Goal: Task Accomplishment & Management: Manage account settings

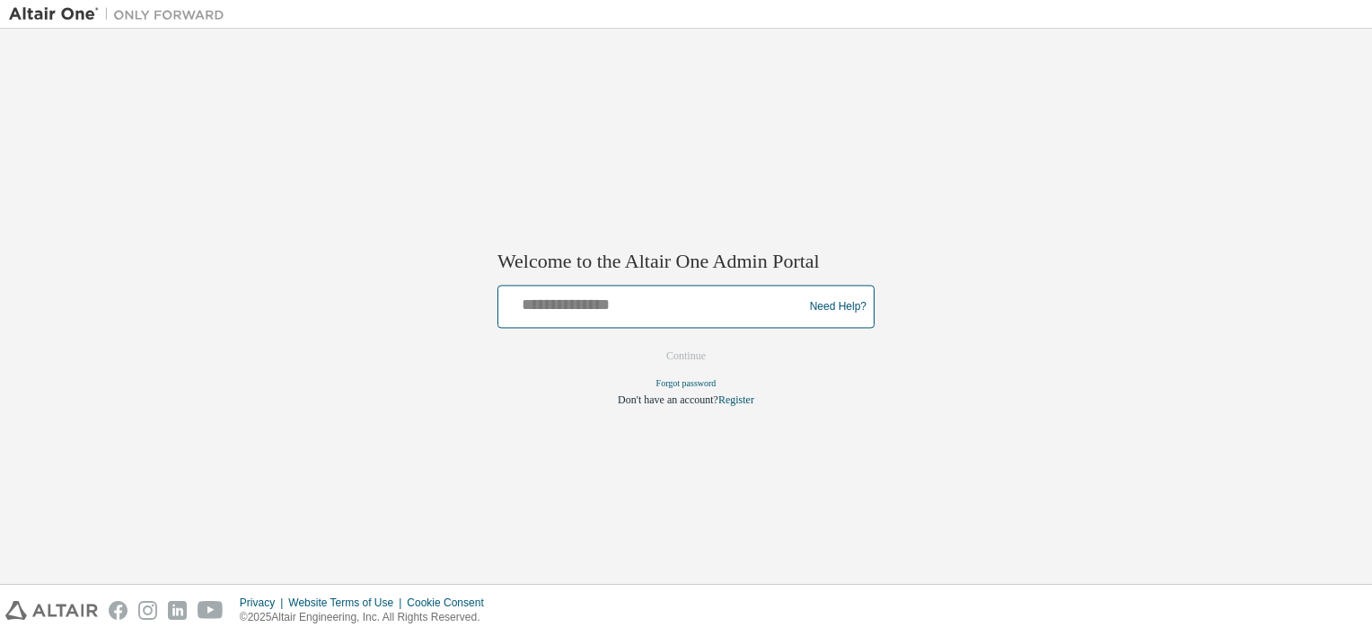
click at [625, 310] on input "text" at bounding box center [652, 303] width 295 height 26
type input "**********"
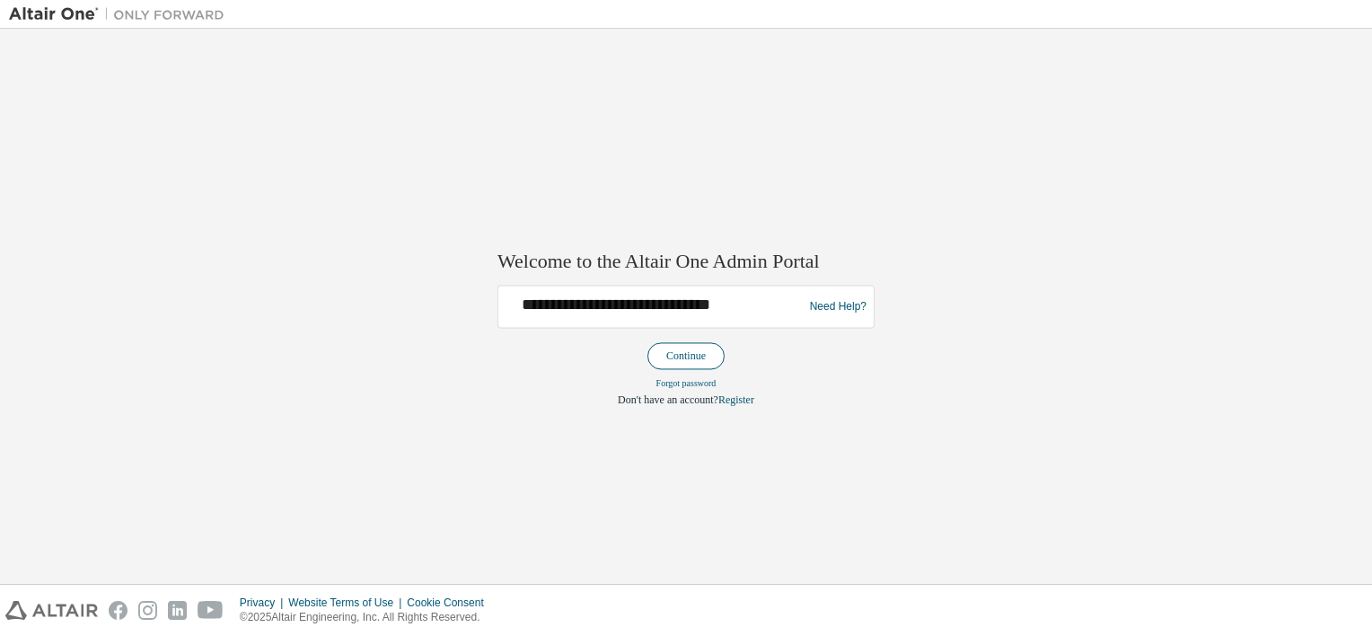
click at [696, 355] on button "Continue" at bounding box center [685, 356] width 77 height 27
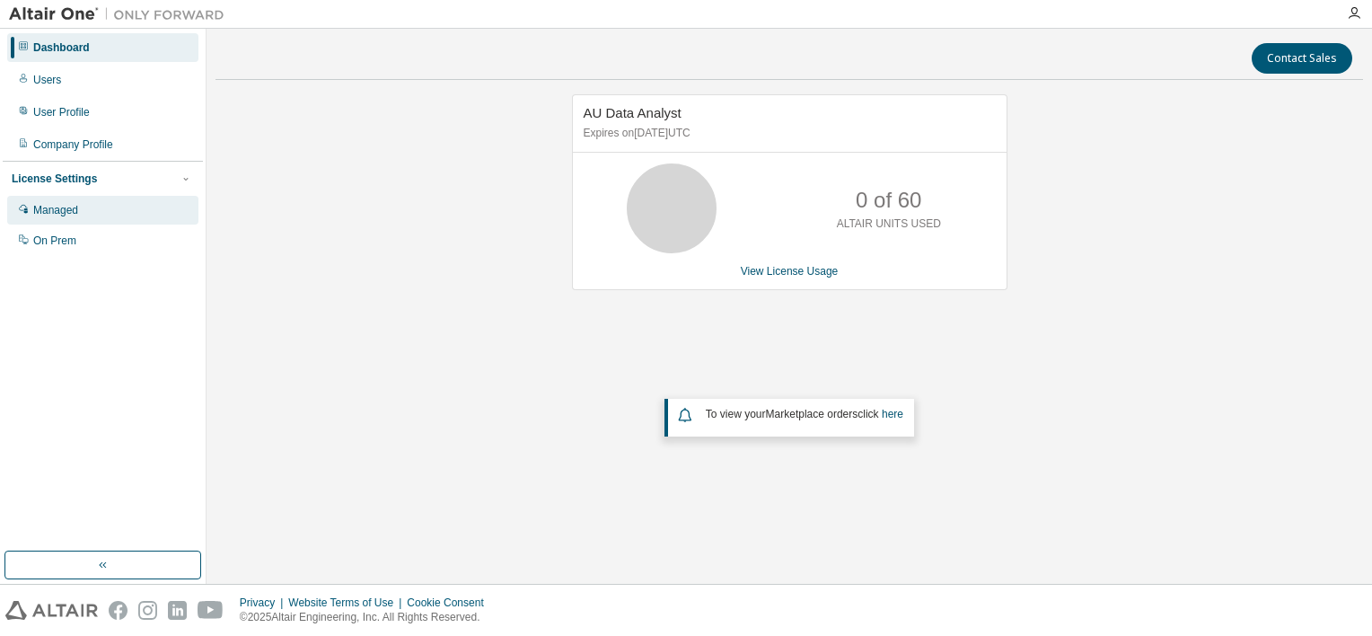
click at [68, 209] on div "Managed" at bounding box center [55, 210] width 45 height 14
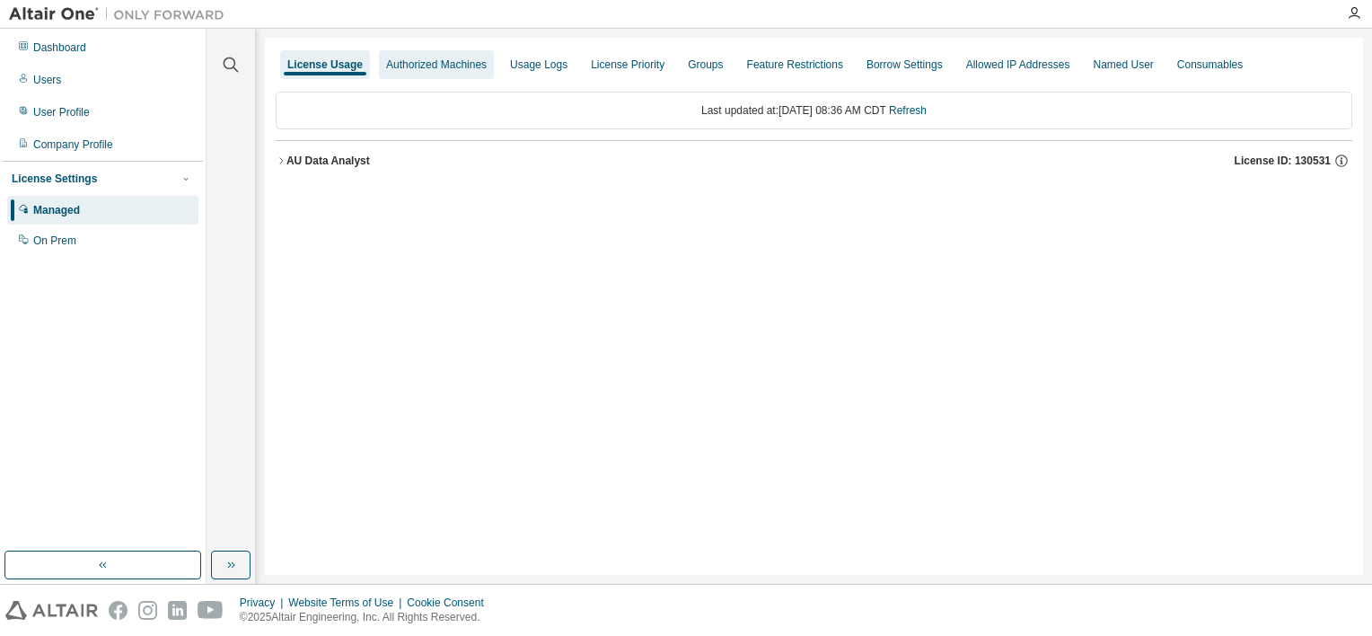
click at [427, 57] on div "Authorized Machines" at bounding box center [436, 64] width 101 height 14
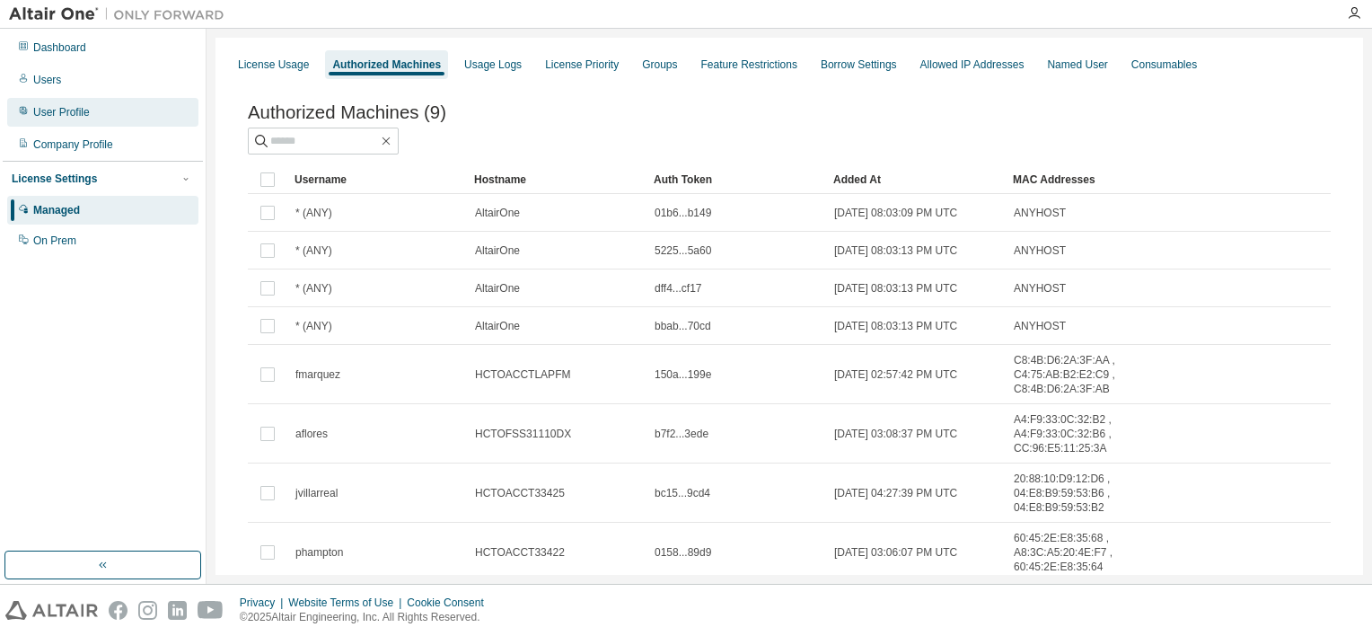
click at [40, 111] on div "User Profile" at bounding box center [61, 112] width 57 height 14
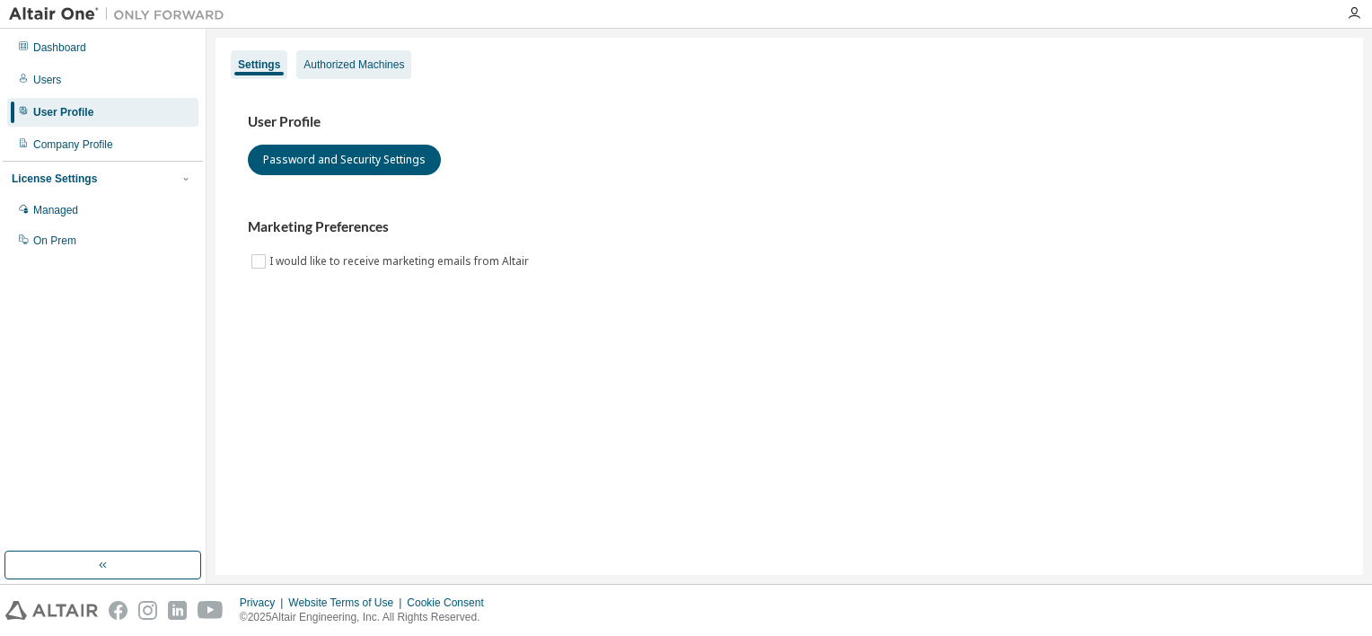
click at [349, 61] on div "Authorized Machines" at bounding box center [353, 64] width 101 height 14
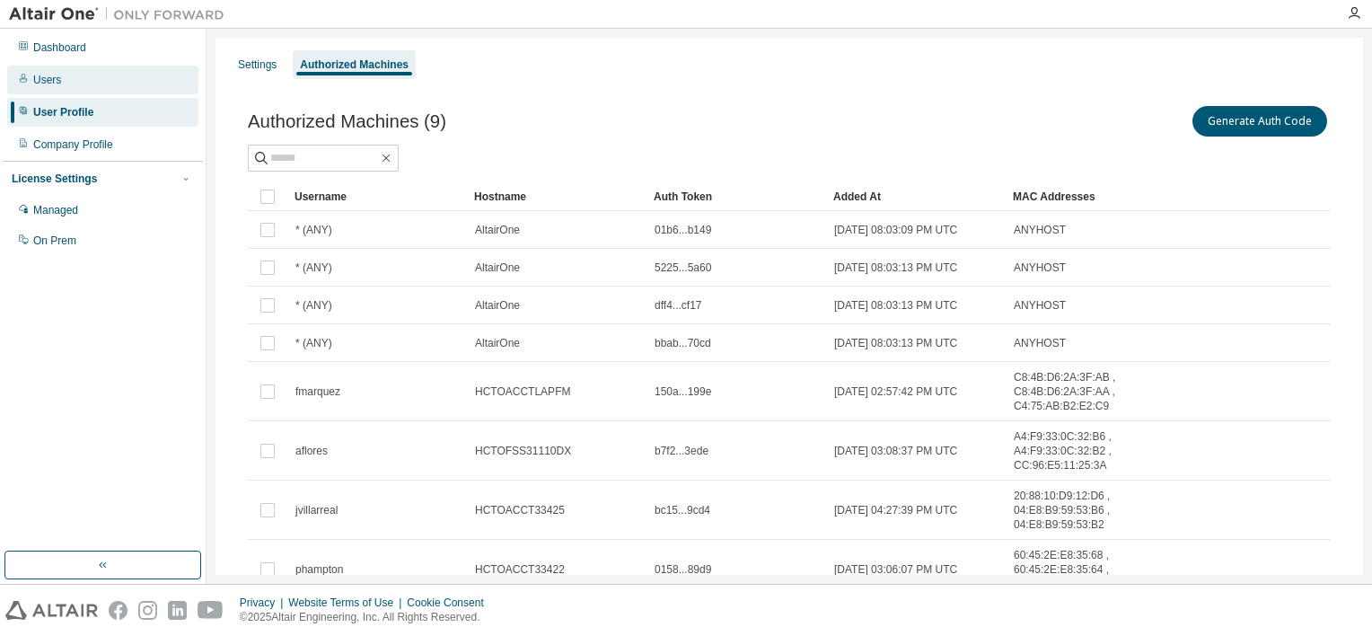
click at [53, 80] on div "Users" at bounding box center [47, 80] width 28 height 14
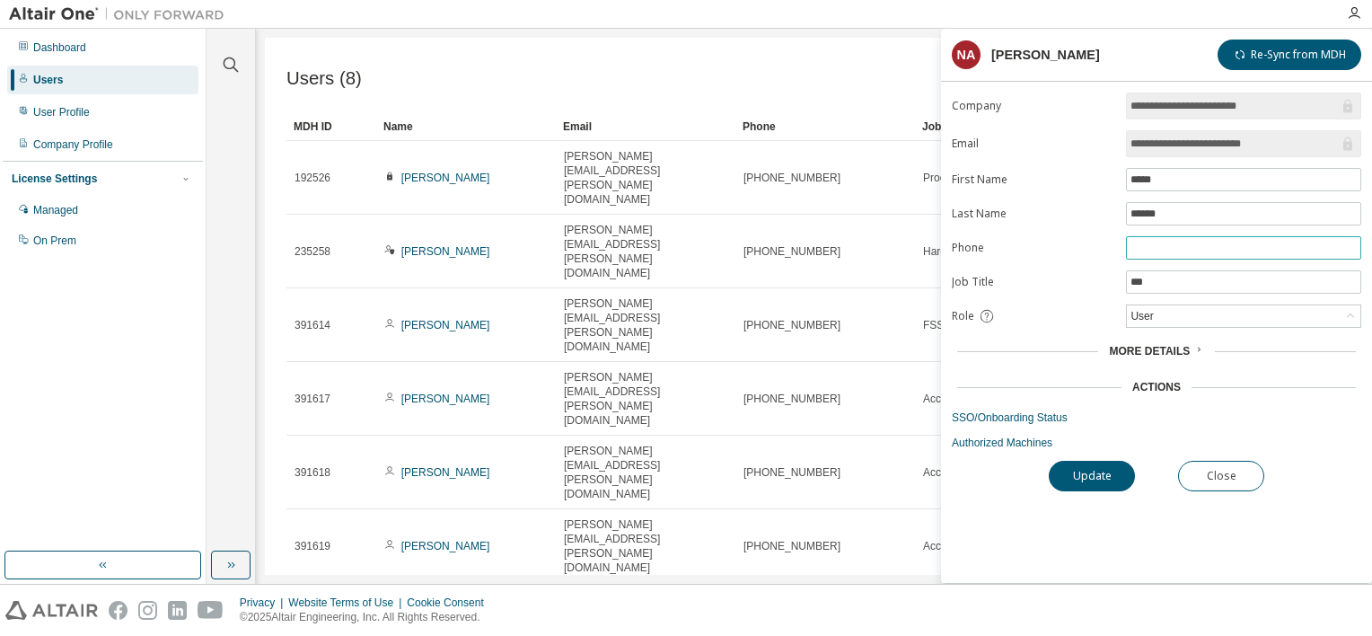
click at [1187, 247] on input "text" at bounding box center [1243, 248] width 226 height 14
type input "**********"
click at [1103, 476] on button "Update" at bounding box center [1092, 476] width 86 height 31
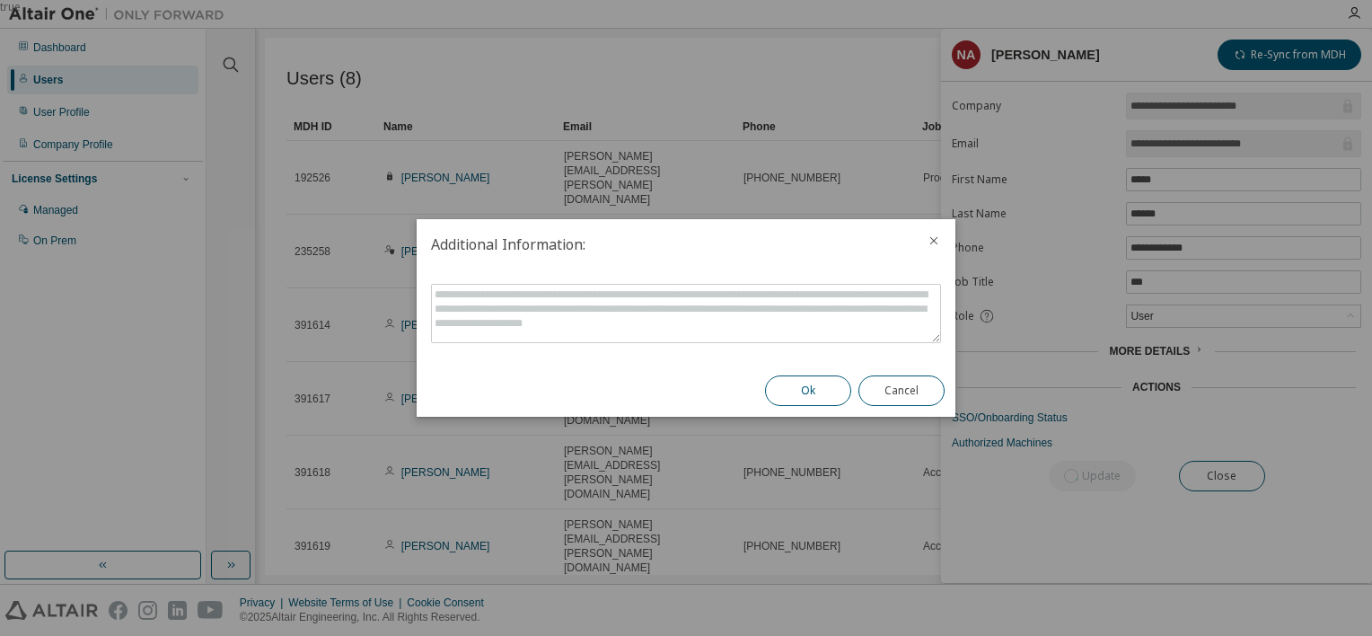
click at [804, 397] on button "Ok" at bounding box center [808, 390] width 86 height 31
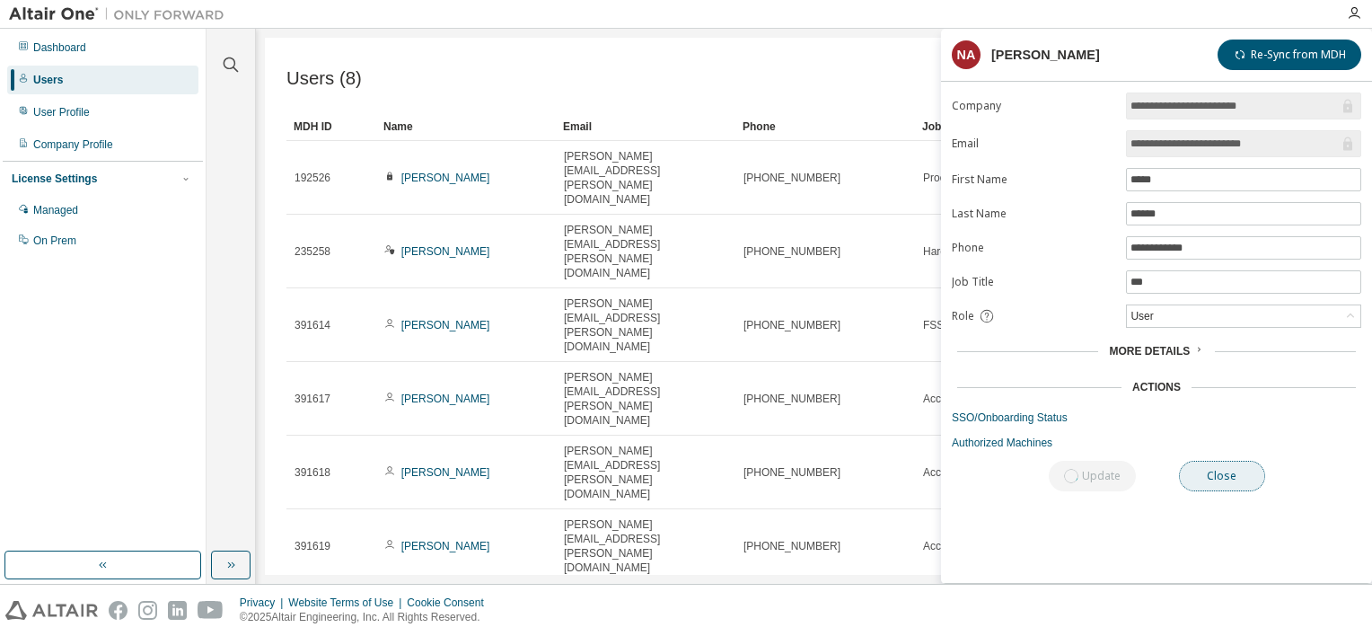
click at [1229, 467] on button "Close" at bounding box center [1222, 476] width 86 height 31
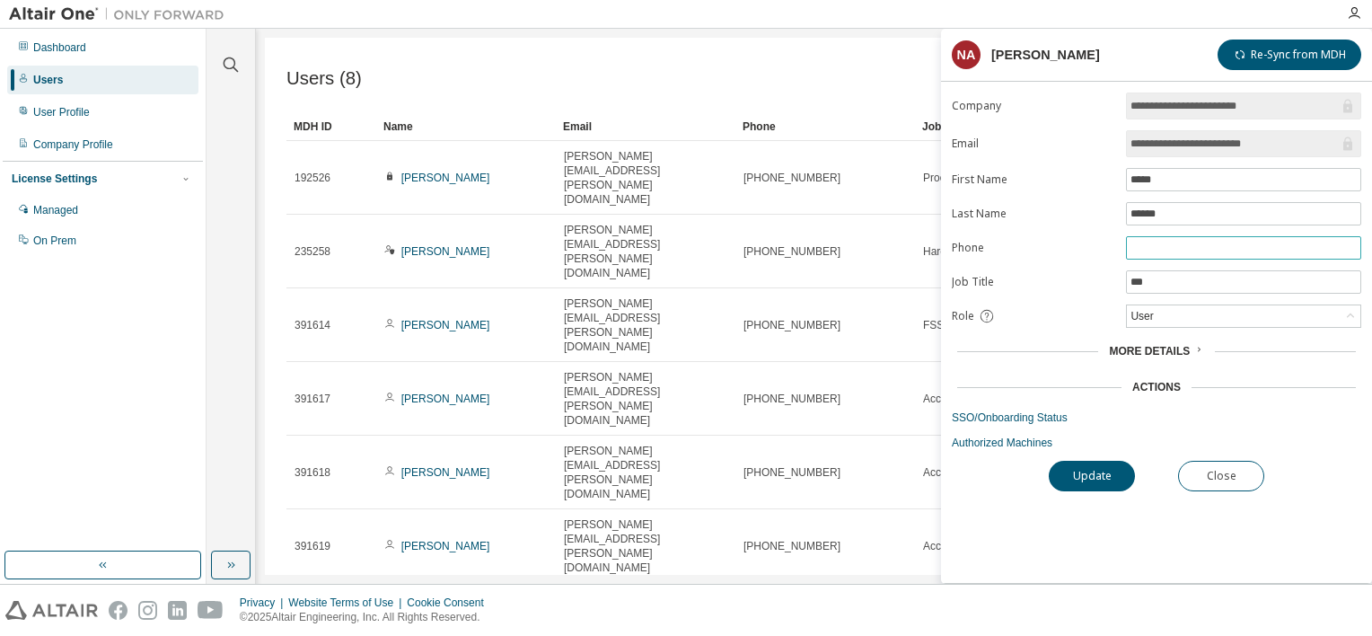
click at [1160, 241] on input "text" at bounding box center [1243, 248] width 226 height 14
type input "**********"
click at [1093, 478] on button "Update" at bounding box center [1092, 476] width 86 height 31
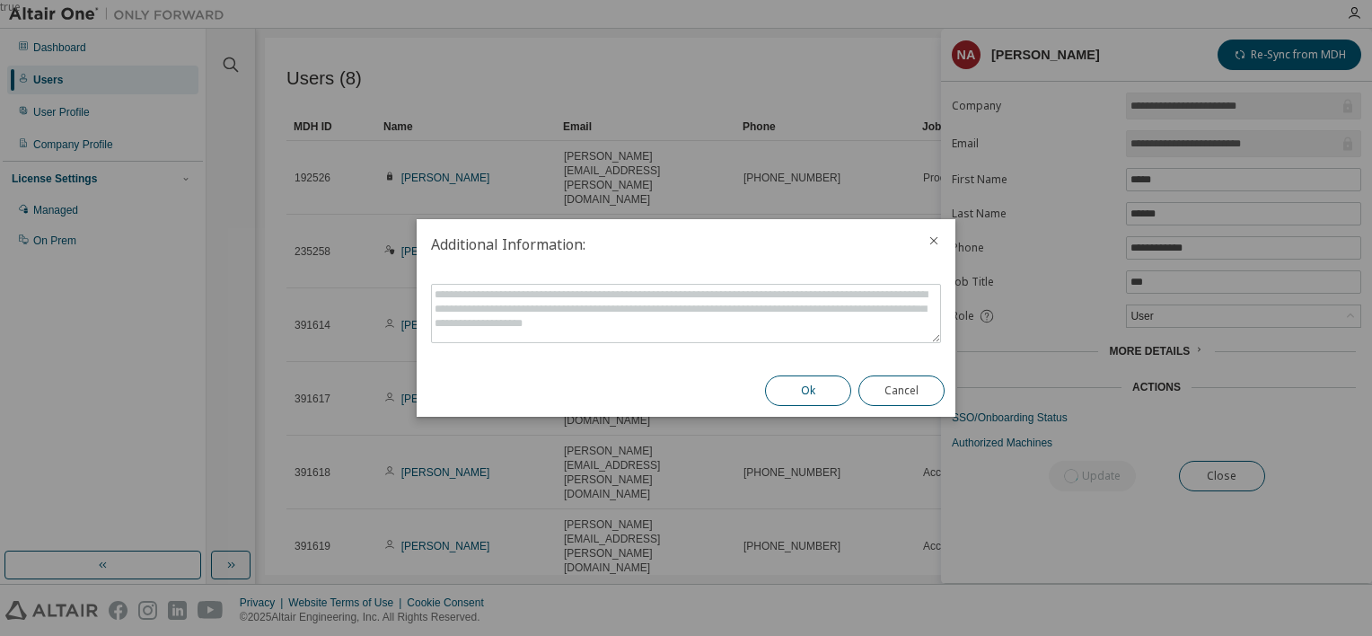
click at [798, 388] on button "Ok" at bounding box center [808, 390] width 86 height 31
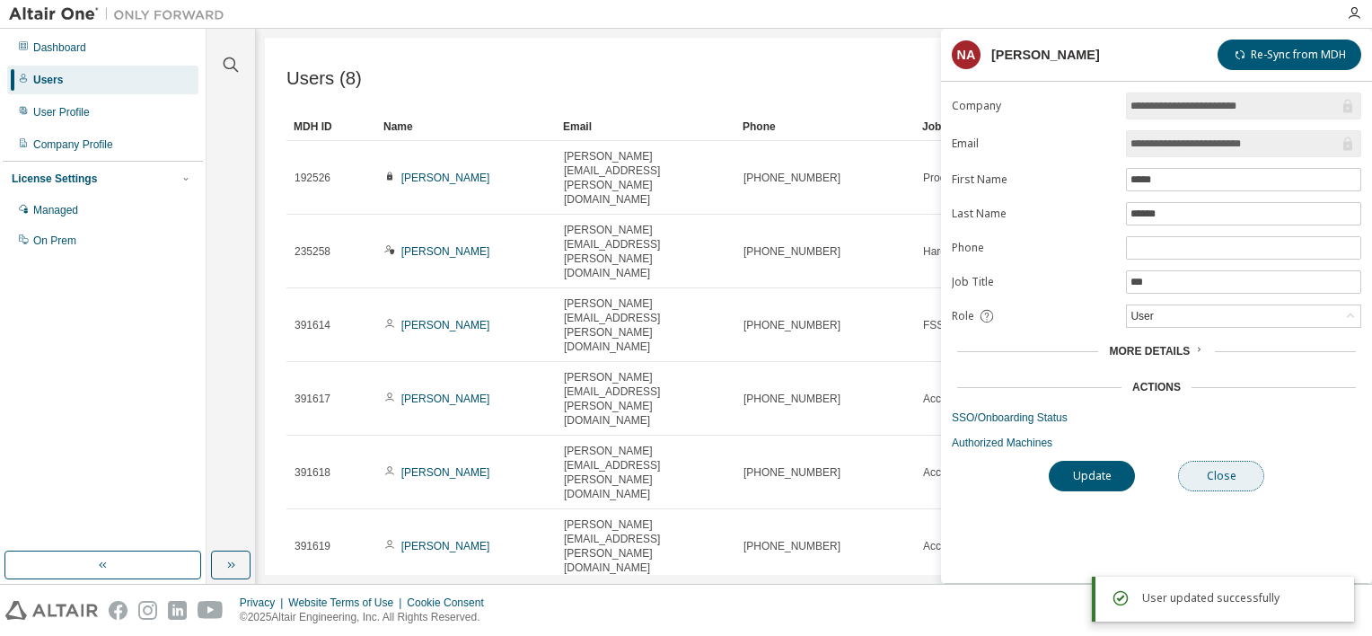
click at [1249, 466] on button "Close" at bounding box center [1221, 476] width 86 height 31
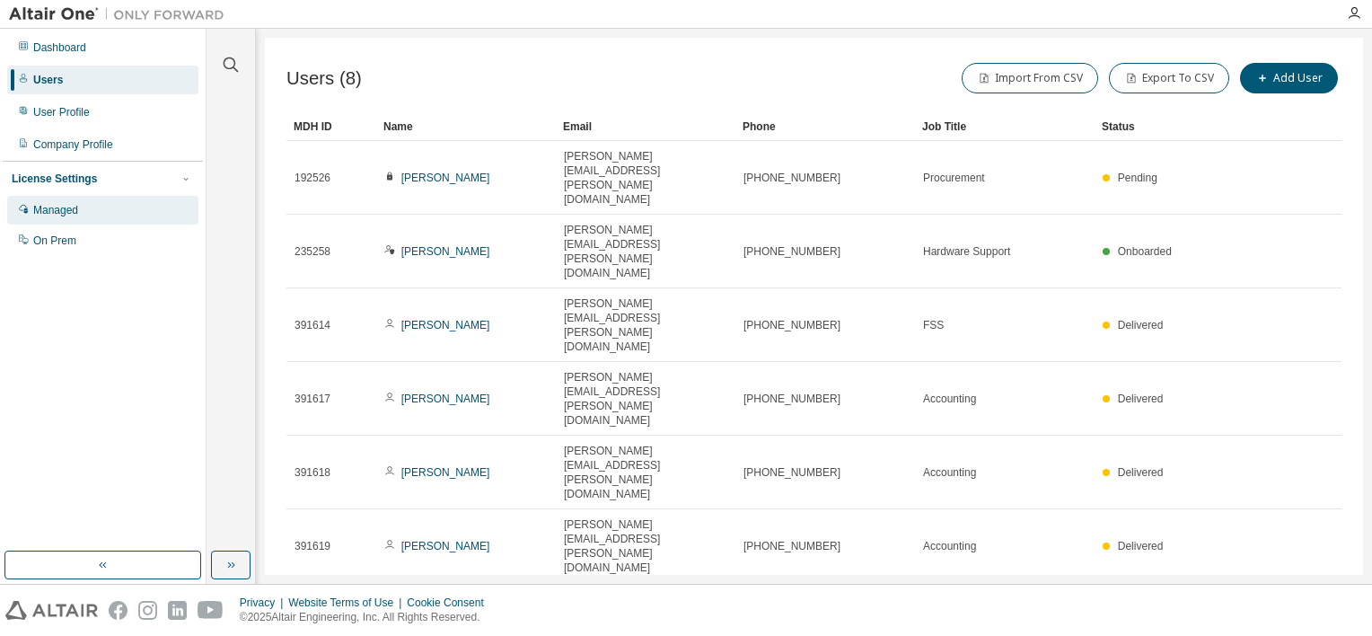
click at [57, 211] on div "Managed" at bounding box center [55, 210] width 45 height 14
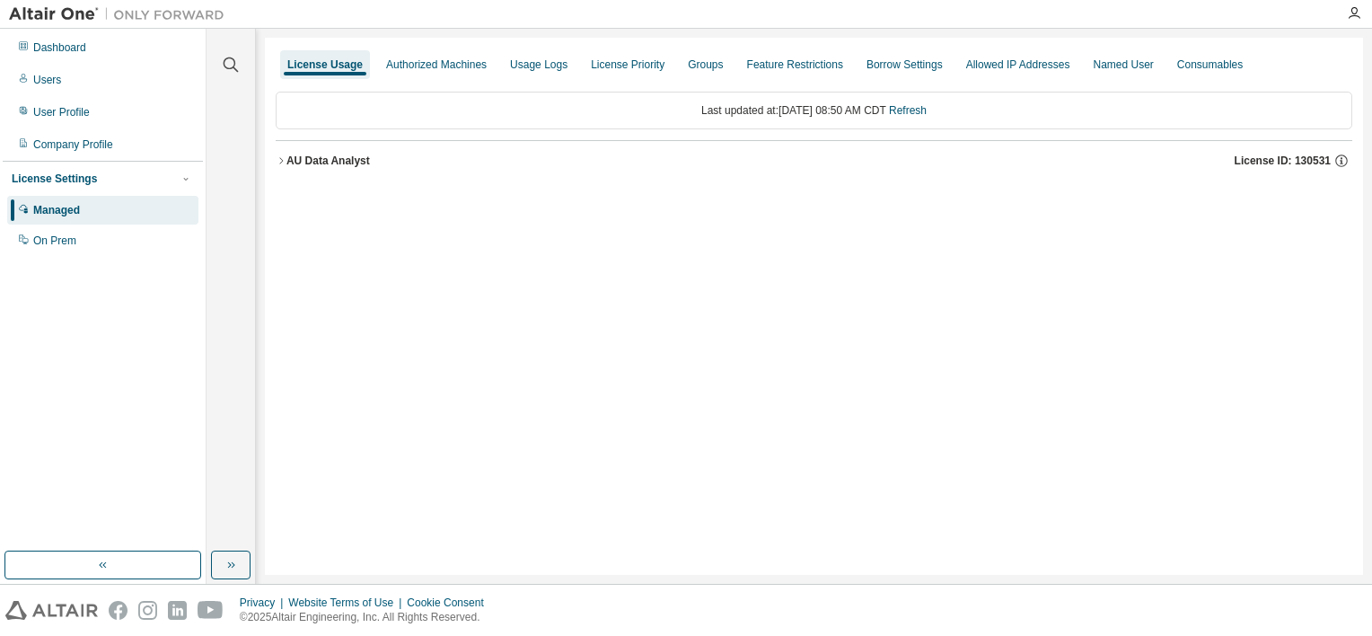
click at [292, 156] on div "AU Data Analyst" at bounding box center [327, 161] width 83 height 14
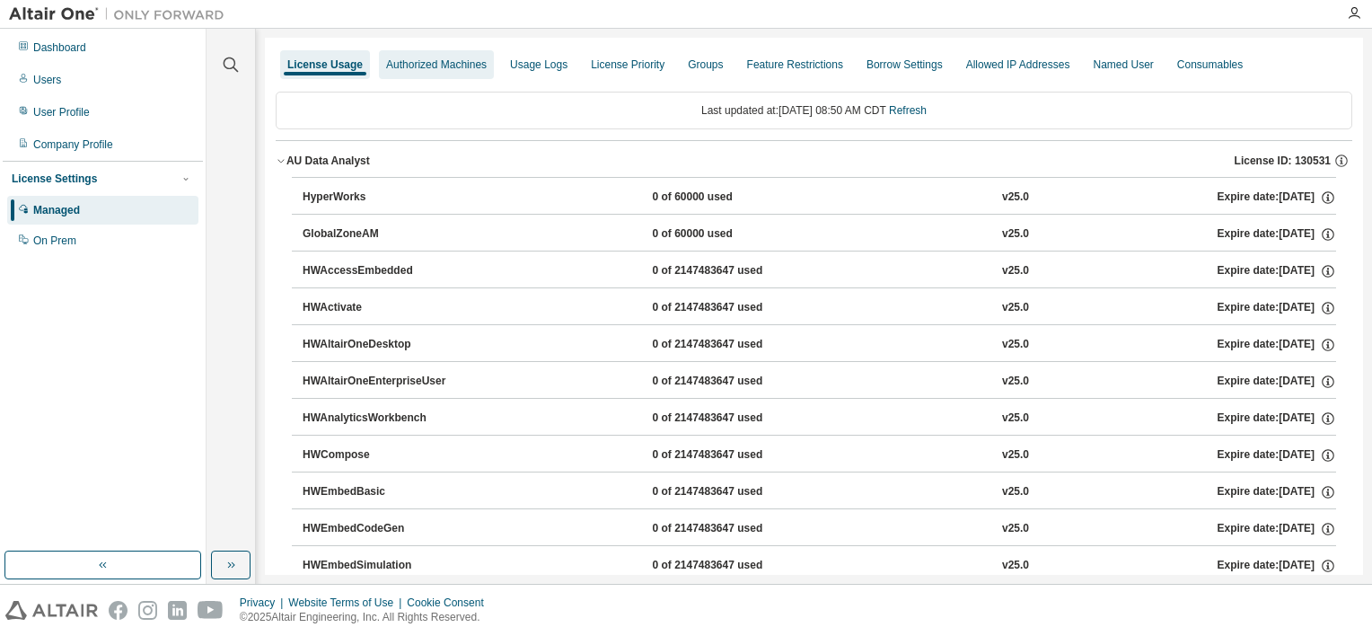
click at [459, 66] on div "Authorized Machines" at bounding box center [436, 64] width 101 height 14
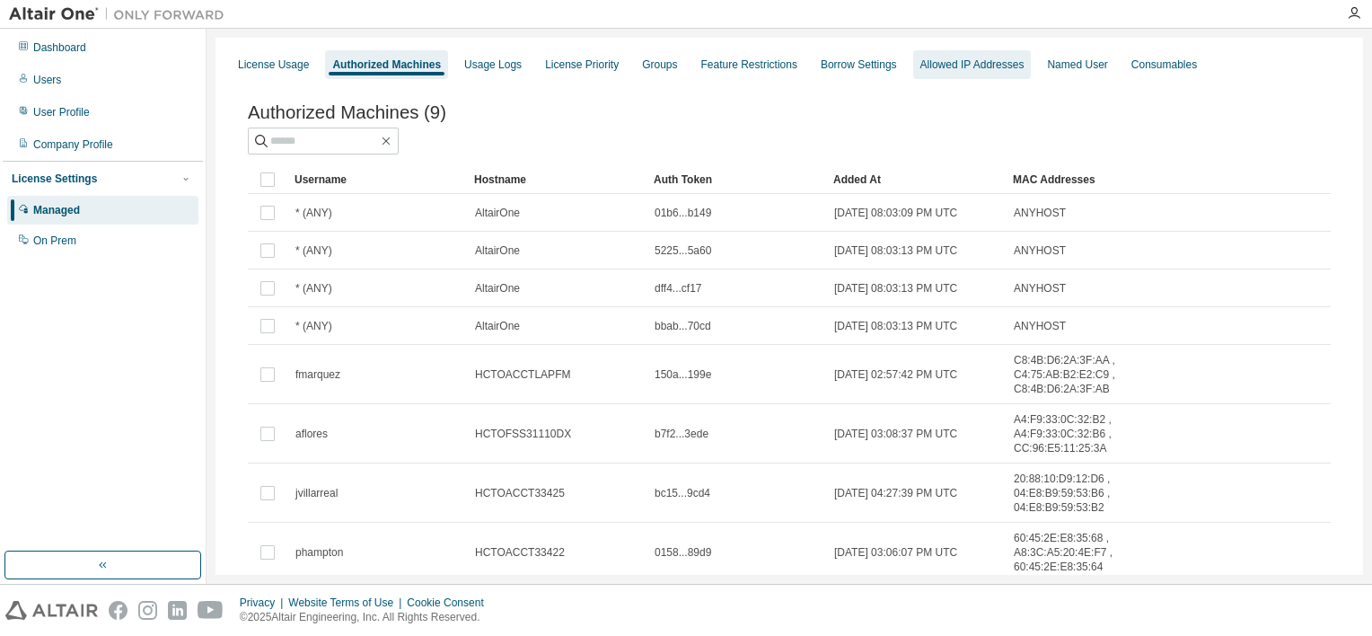
click at [952, 65] on div "Allowed IP Addresses" at bounding box center [972, 64] width 104 height 14
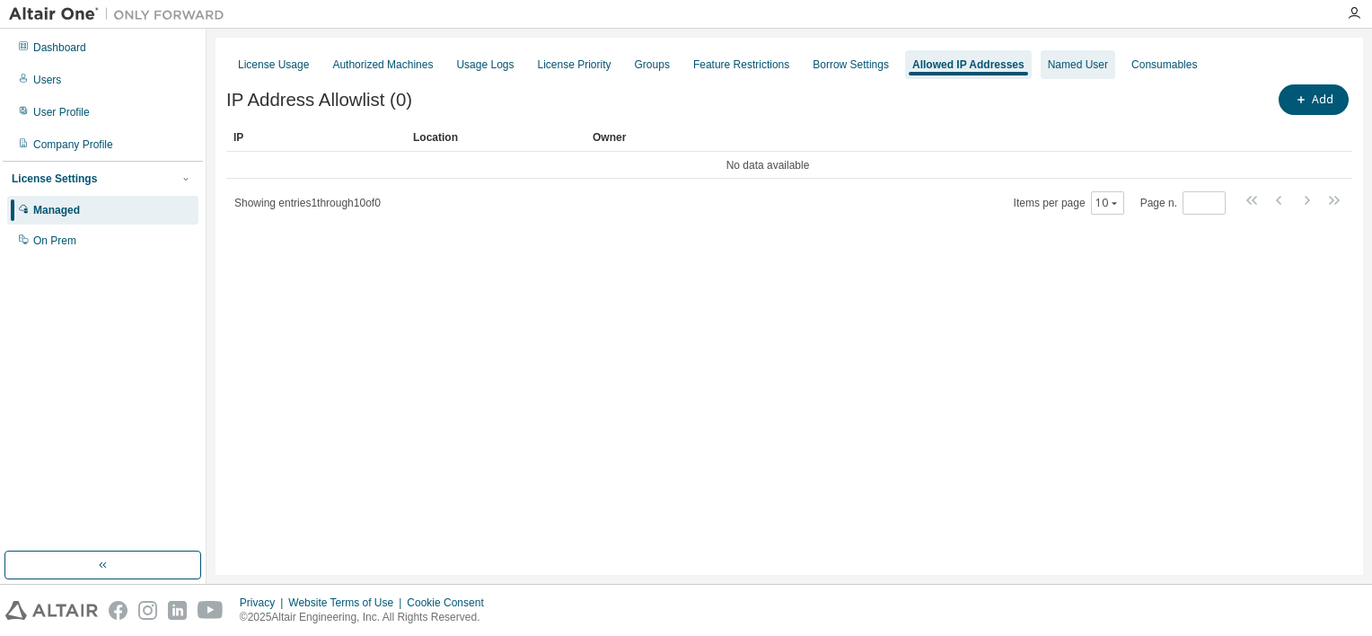
click at [1050, 62] on div "Named User" at bounding box center [1078, 64] width 60 height 14
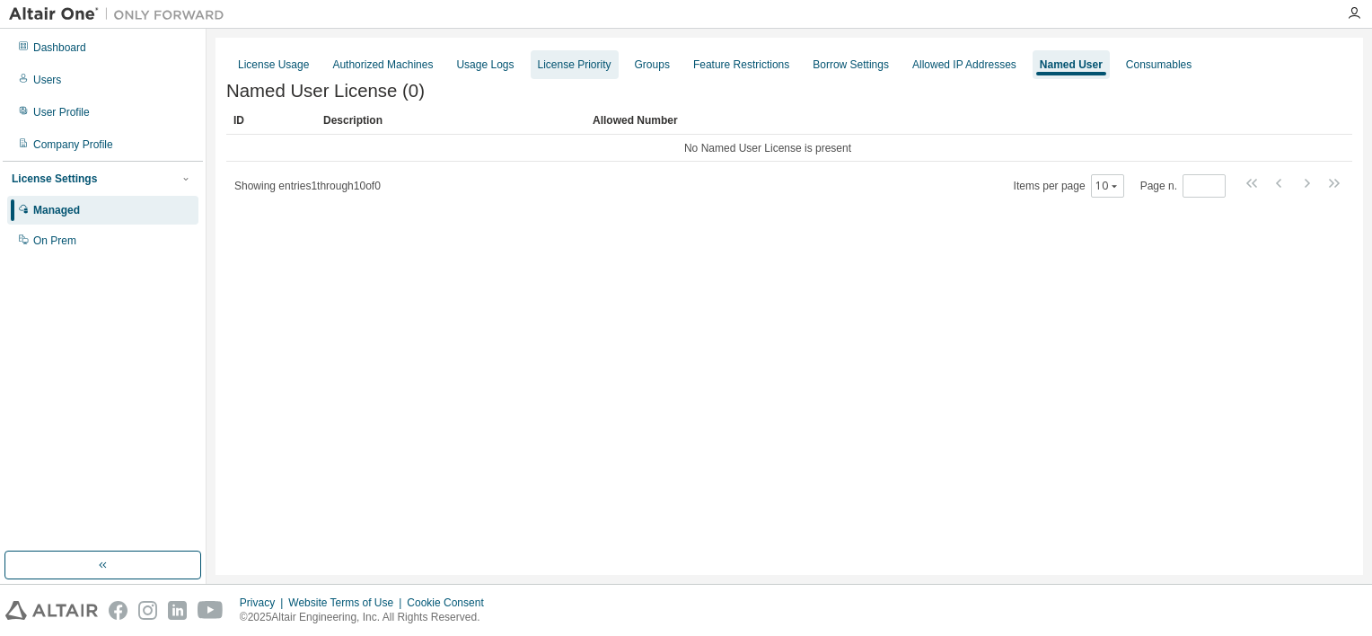
click at [543, 68] on div "License Priority" at bounding box center [575, 64] width 74 height 14
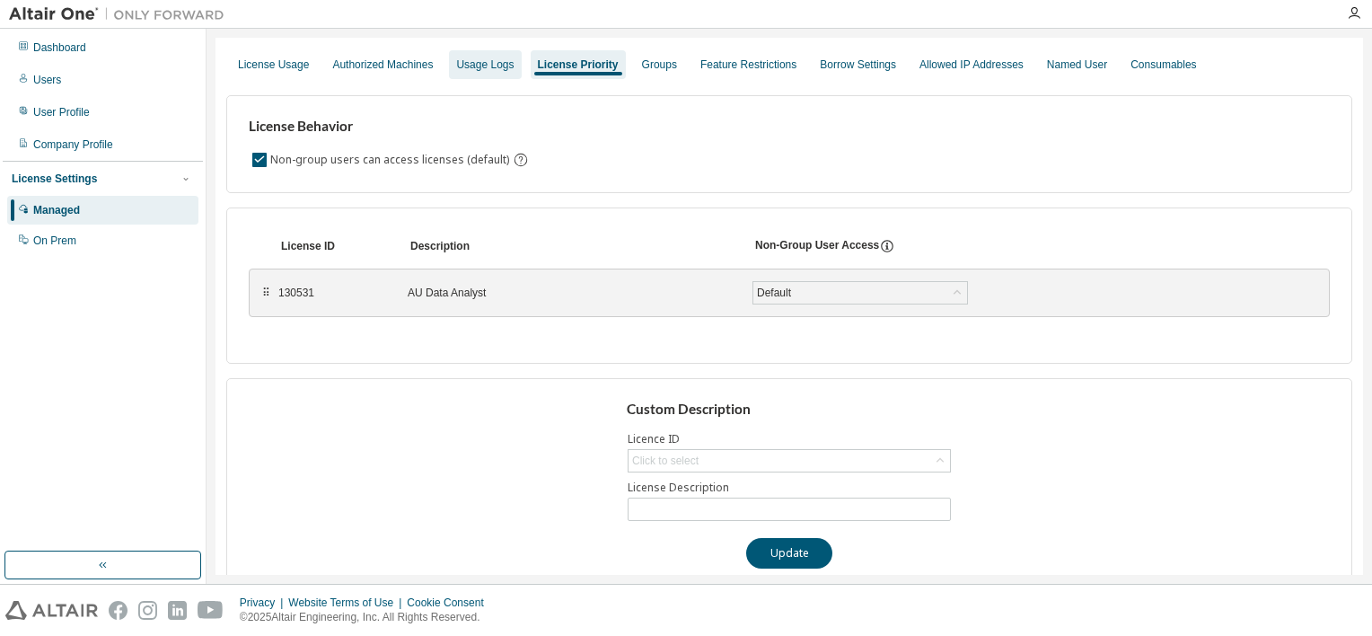
click at [461, 66] on div "Usage Logs" at bounding box center [484, 64] width 57 height 14
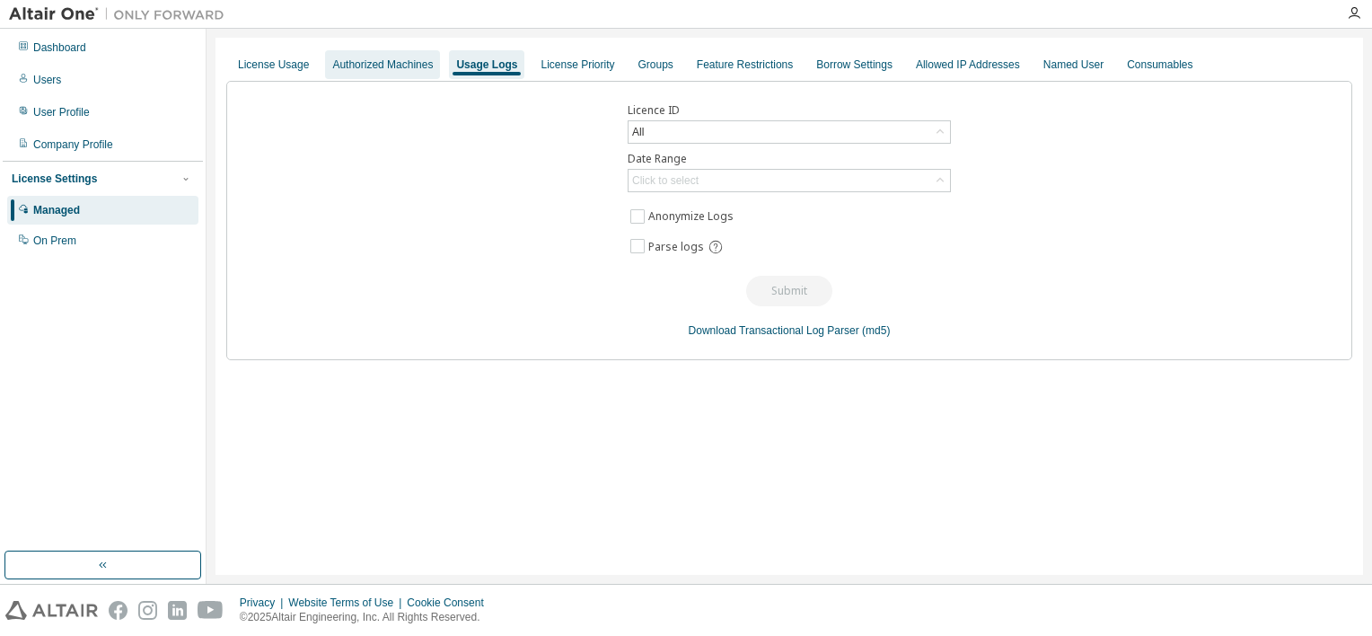
click at [385, 57] on div "Authorized Machines" at bounding box center [382, 64] width 101 height 14
